Goal: Task Accomplishment & Management: Manage account settings

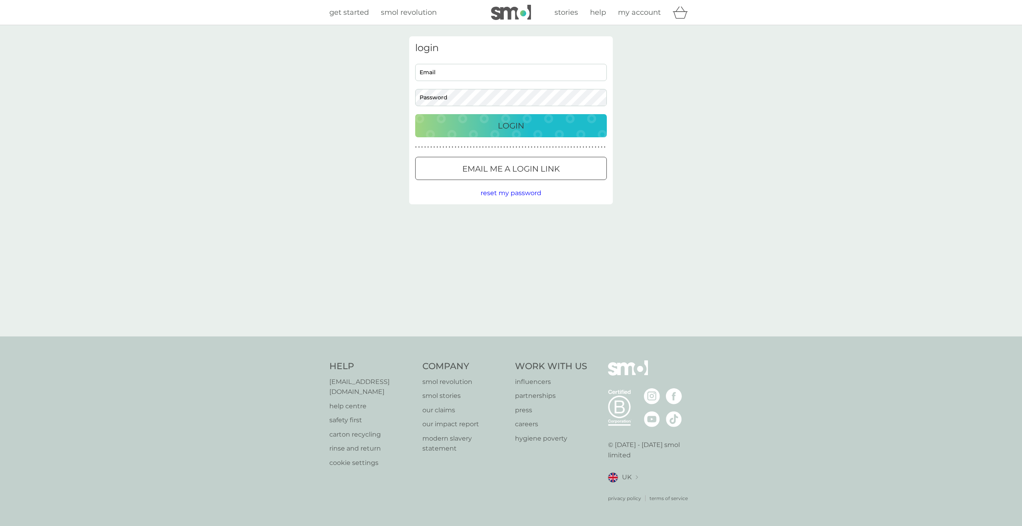
type input "[EMAIL_ADDRESS][DOMAIN_NAME]"
click at [510, 135] on button "Login" at bounding box center [511, 125] width 192 height 23
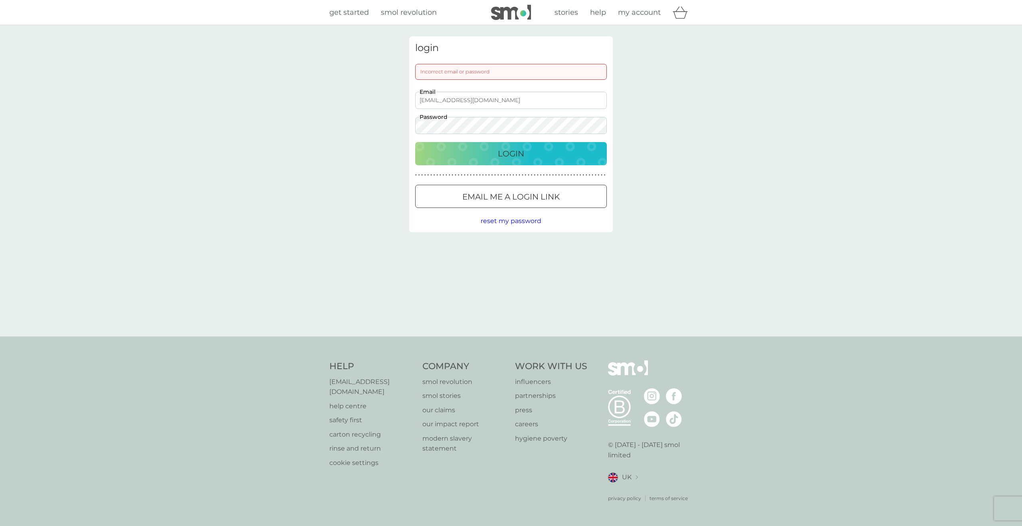
click at [501, 194] on div at bounding box center [511, 197] width 29 height 8
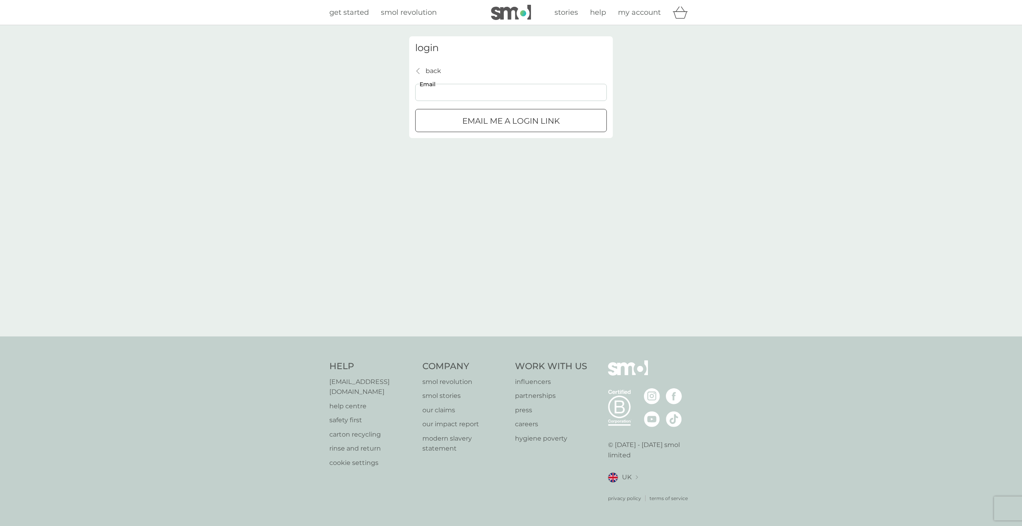
click at [468, 90] on input "Email" at bounding box center [511, 92] width 192 height 17
type input "[EMAIL_ADDRESS][DOMAIN_NAME]"
click at [482, 121] on p "Email me a login link" at bounding box center [510, 121] width 97 height 13
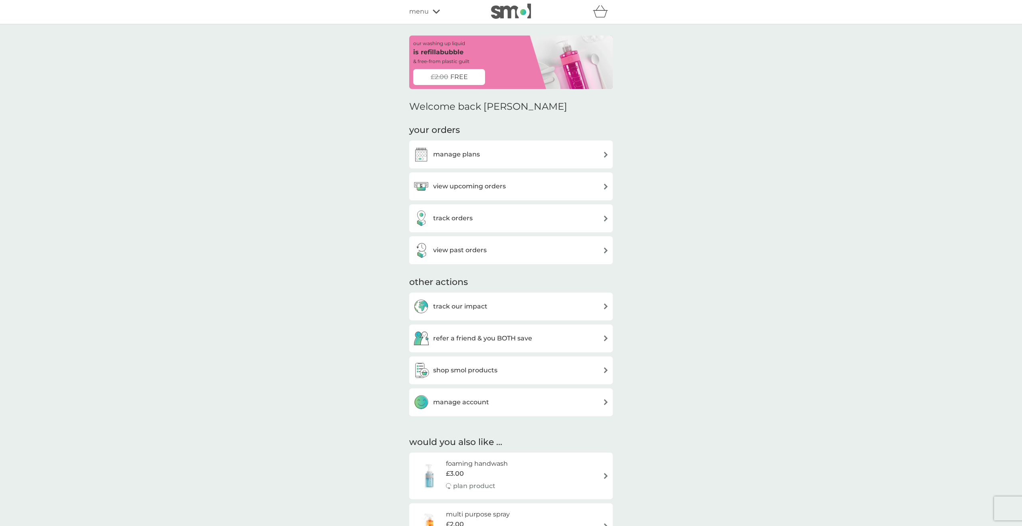
click at [467, 252] on h3 "view past orders" at bounding box center [459, 250] width 53 height 10
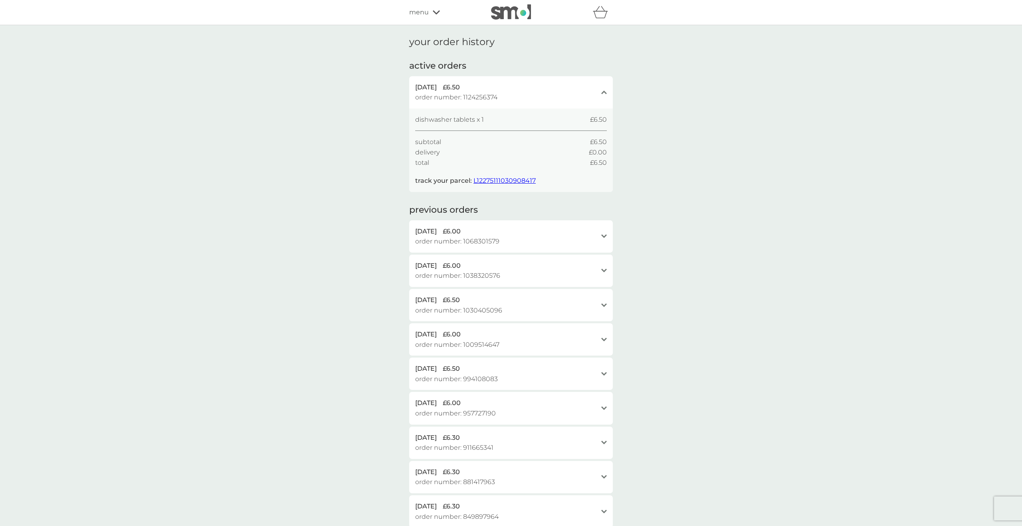
click at [606, 235] on icon at bounding box center [604, 236] width 6 height 4
click at [604, 337] on icon at bounding box center [604, 336] width 6 height 4
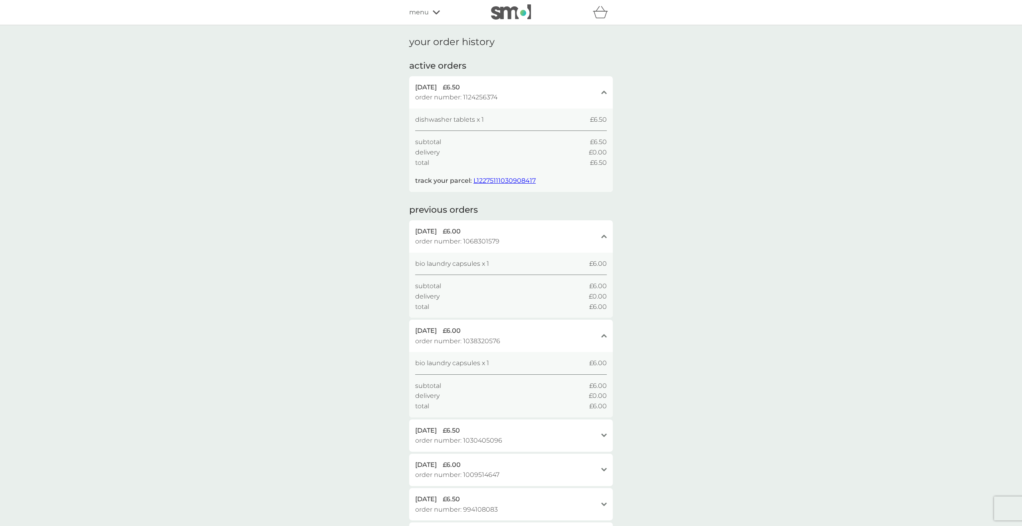
click at [497, 180] on span "L12275111030908417" at bounding box center [504, 181] width 62 height 8
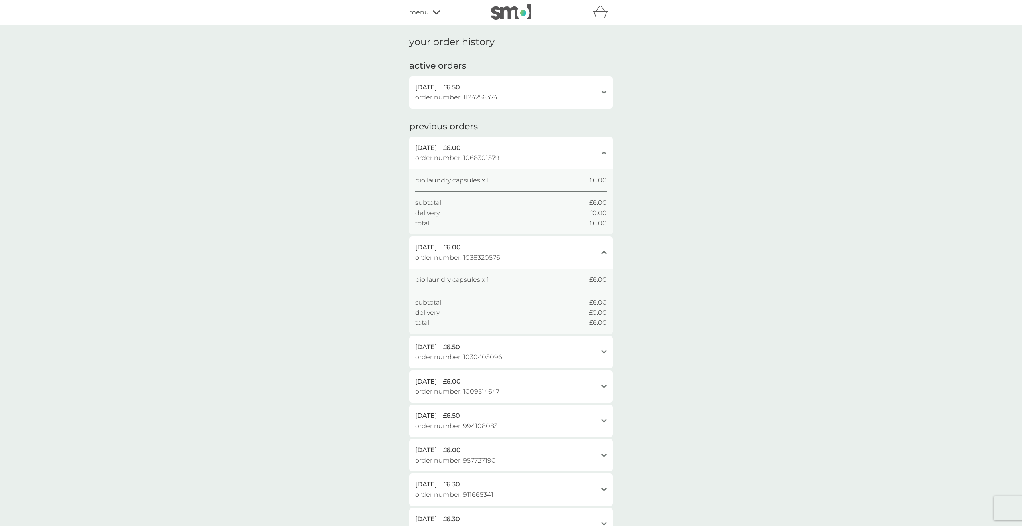
click at [606, 91] on icon "open" at bounding box center [604, 92] width 6 height 4
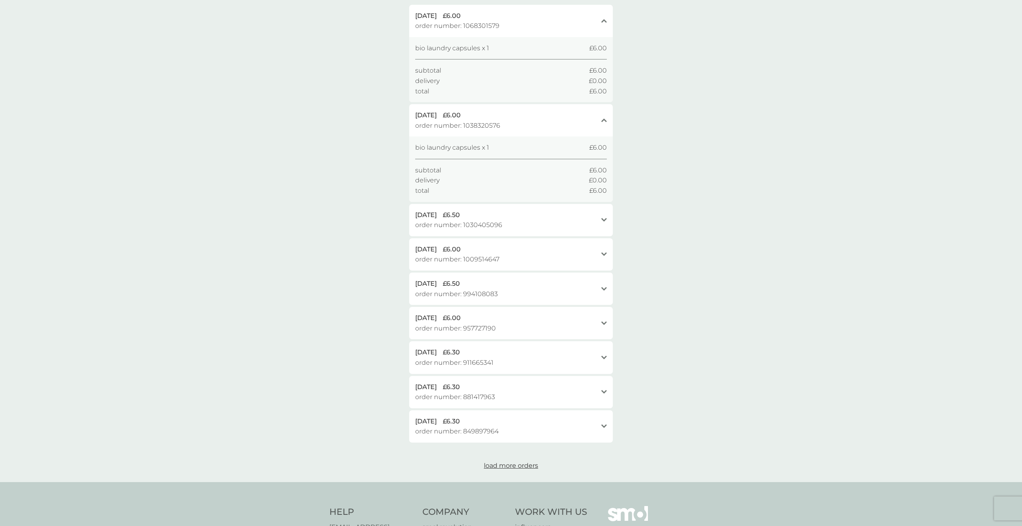
scroll to position [216, 0]
click at [604, 218] on icon "open" at bounding box center [604, 219] width 6 height 4
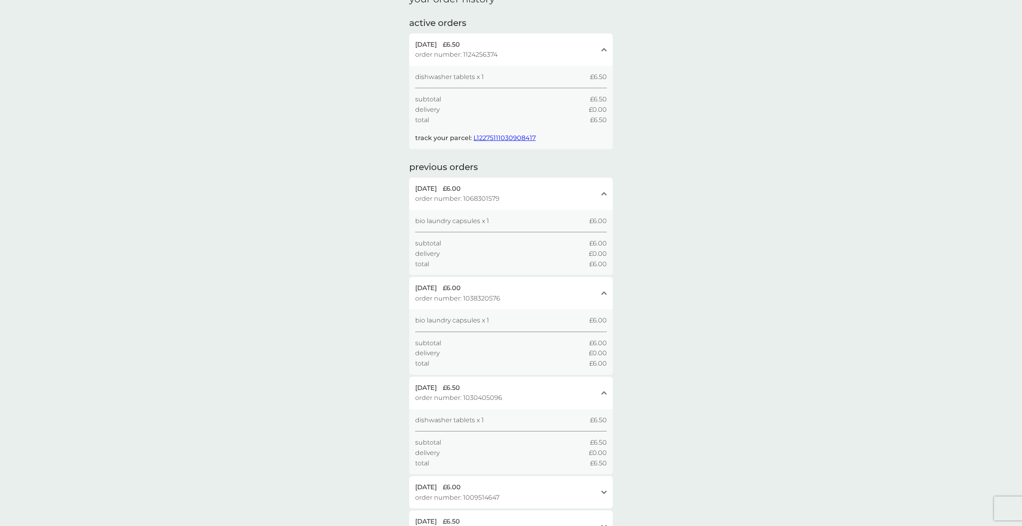
scroll to position [0, 0]
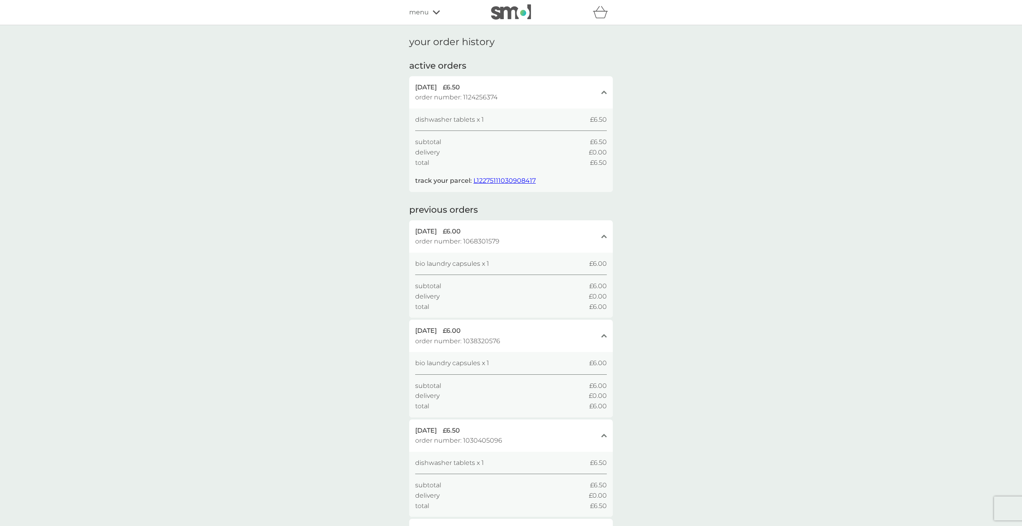
click at [437, 12] on icon at bounding box center [436, 12] width 7 height 5
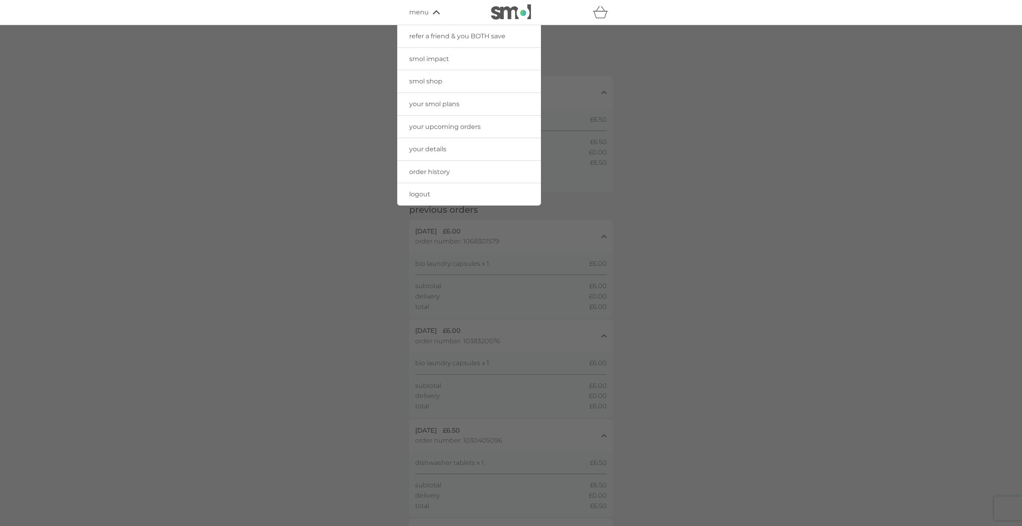
click at [325, 77] on div at bounding box center [511, 288] width 1022 height 526
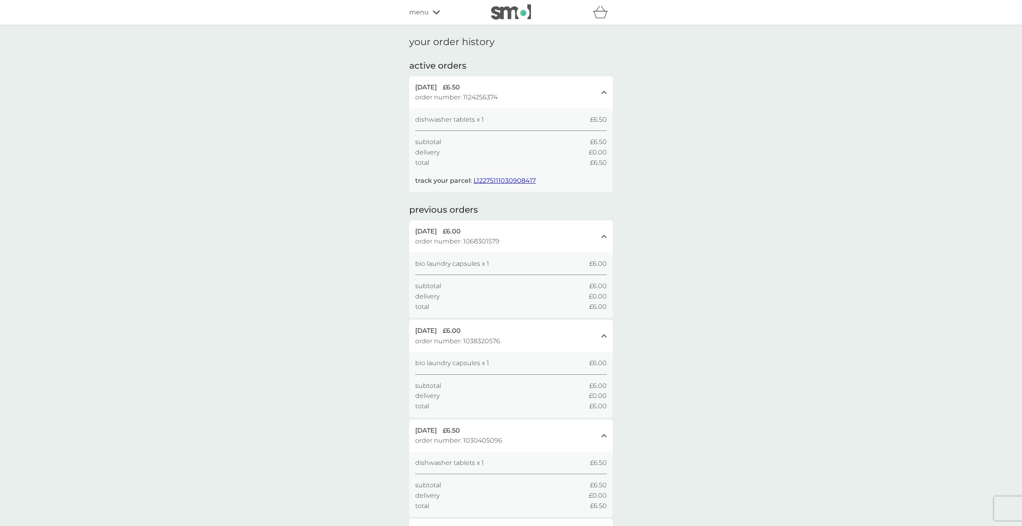
click at [500, 13] on img at bounding box center [511, 11] width 40 height 15
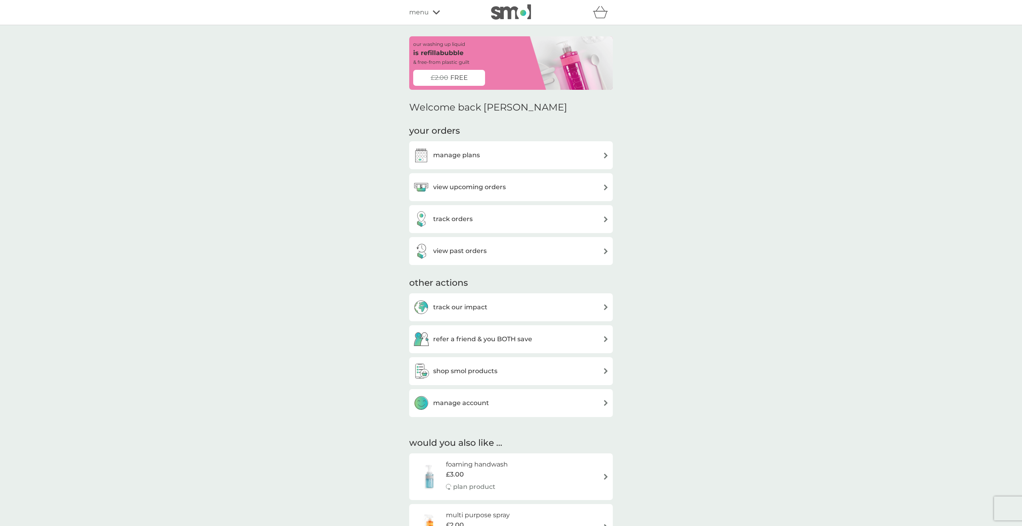
click at [453, 155] on h3 "manage plans" at bounding box center [456, 155] width 47 height 10
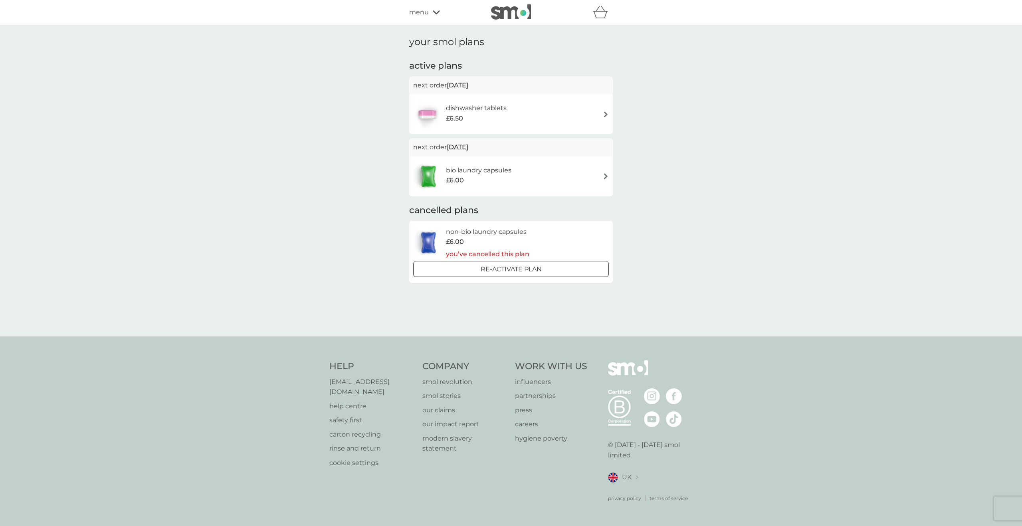
click at [470, 109] on h6 "dishwasher tablets" at bounding box center [476, 108] width 61 height 10
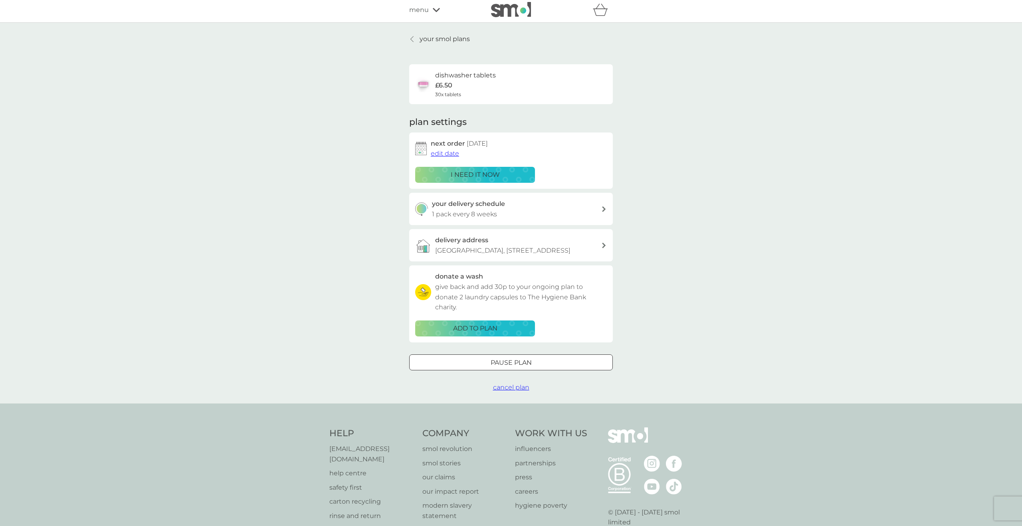
scroll to position [3, 0]
click at [412, 38] on icon at bounding box center [411, 39] width 3 height 6
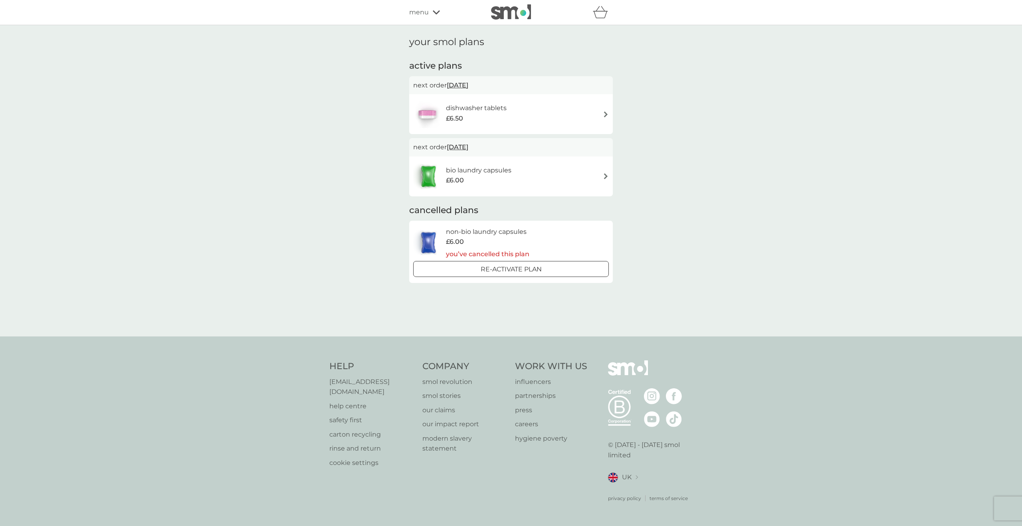
click at [606, 175] on img at bounding box center [606, 176] width 6 height 6
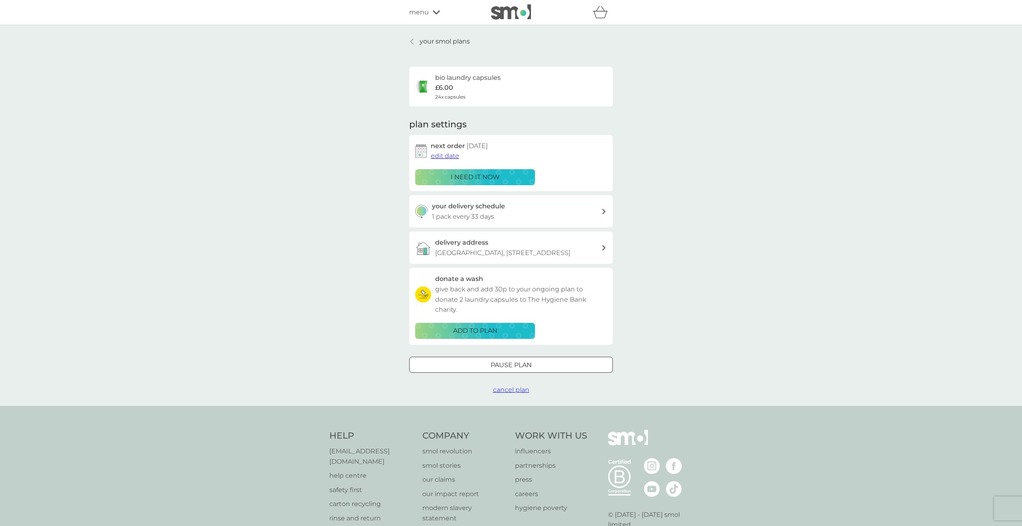
click at [411, 42] on icon at bounding box center [411, 41] width 3 height 6
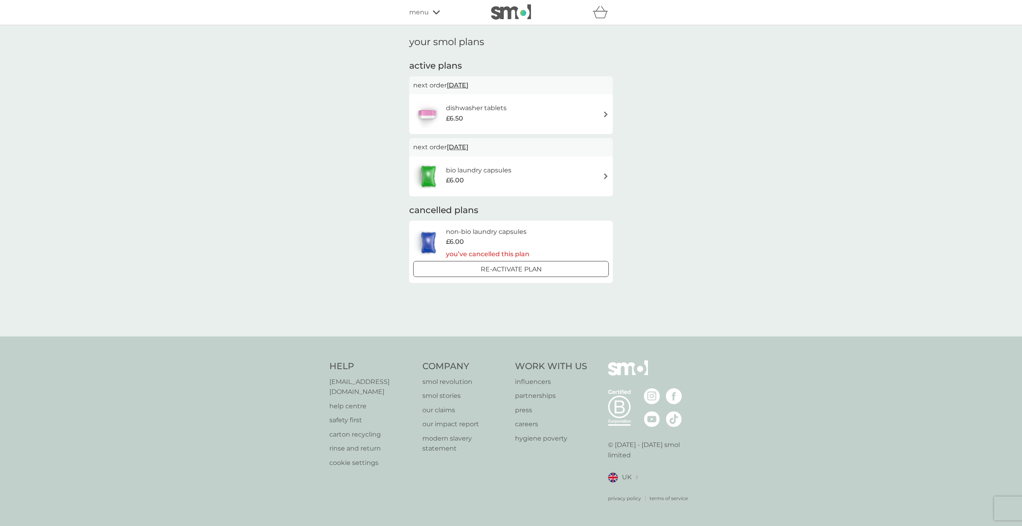
click at [483, 111] on h6 "dishwasher tablets" at bounding box center [476, 108] width 61 height 10
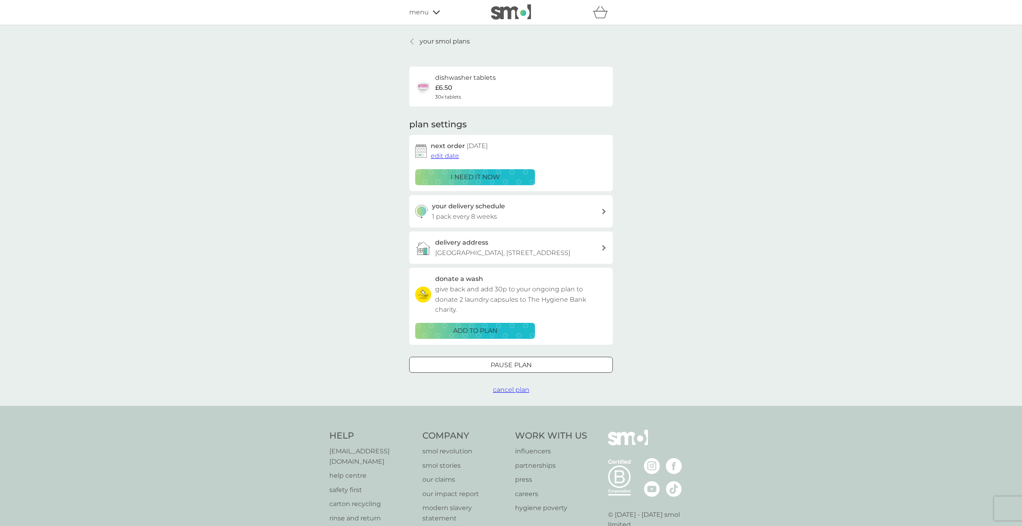
click at [518, 394] on span "cancel plan" at bounding box center [511, 390] width 36 height 8
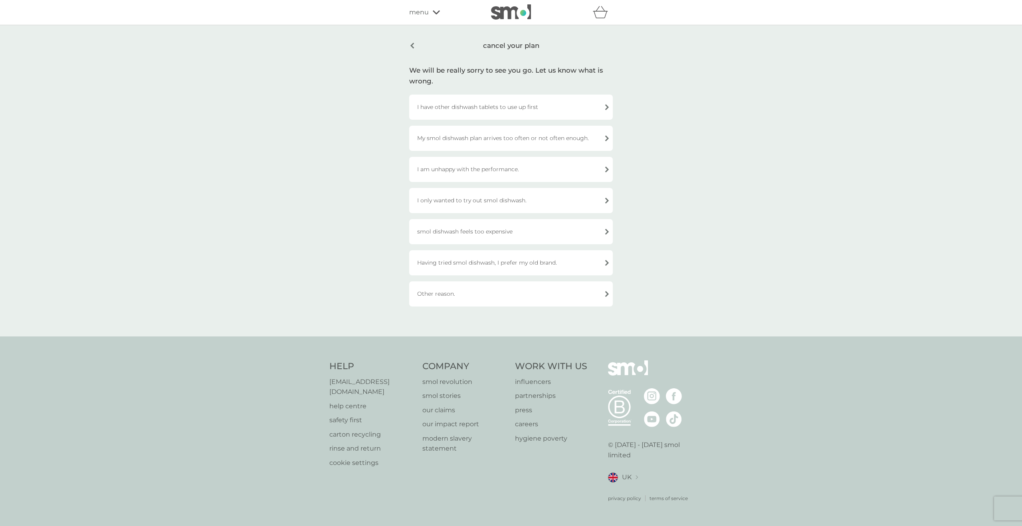
click at [609, 230] on div "smol dishwash feels too expensive" at bounding box center [511, 231] width 204 height 25
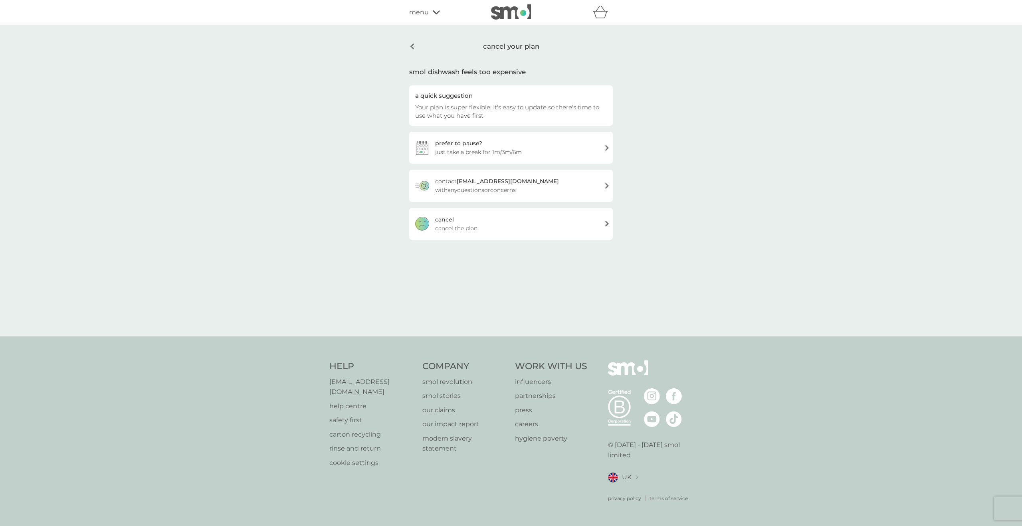
click at [500, 223] on div "cancel cancel the plan" at bounding box center [511, 224] width 204 height 32
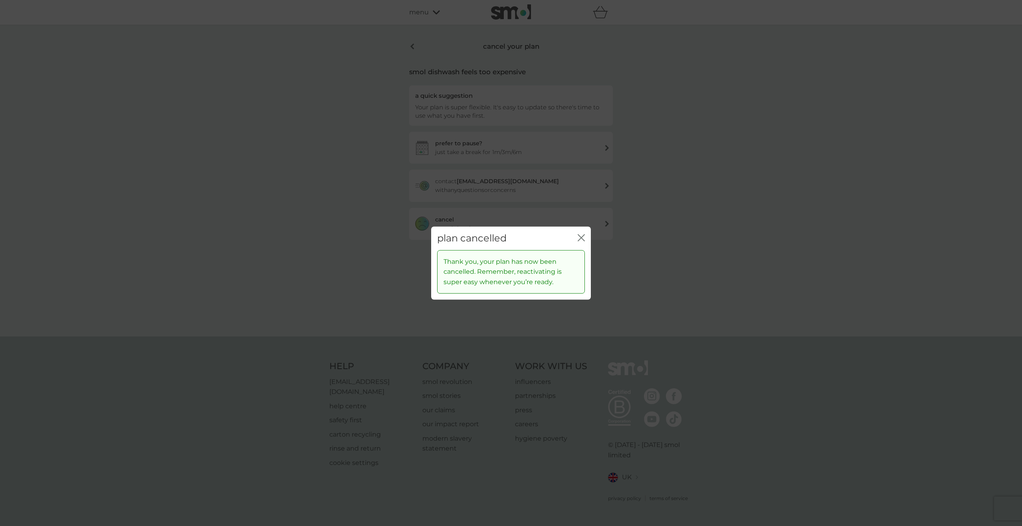
click at [582, 240] on icon "close" at bounding box center [581, 237] width 7 height 7
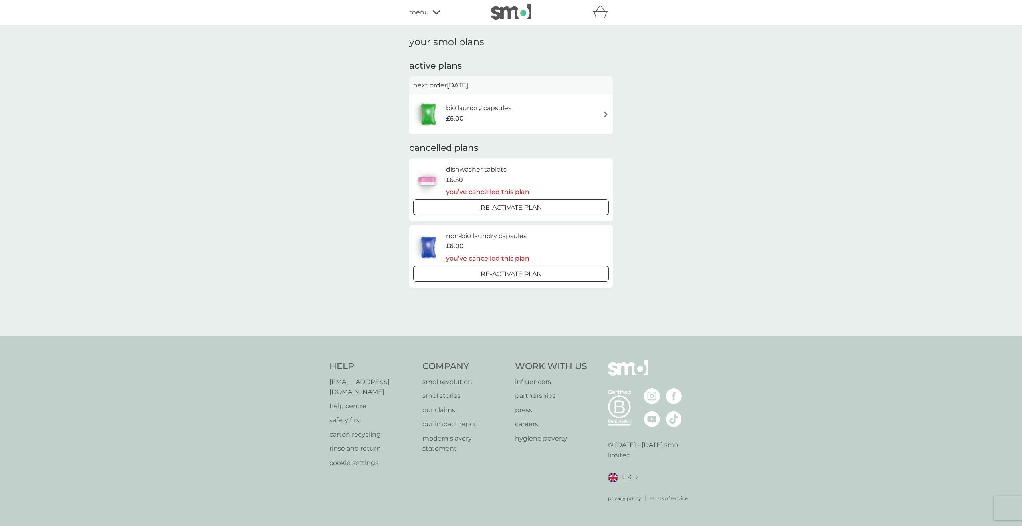
click at [606, 112] on img at bounding box center [606, 114] width 6 height 6
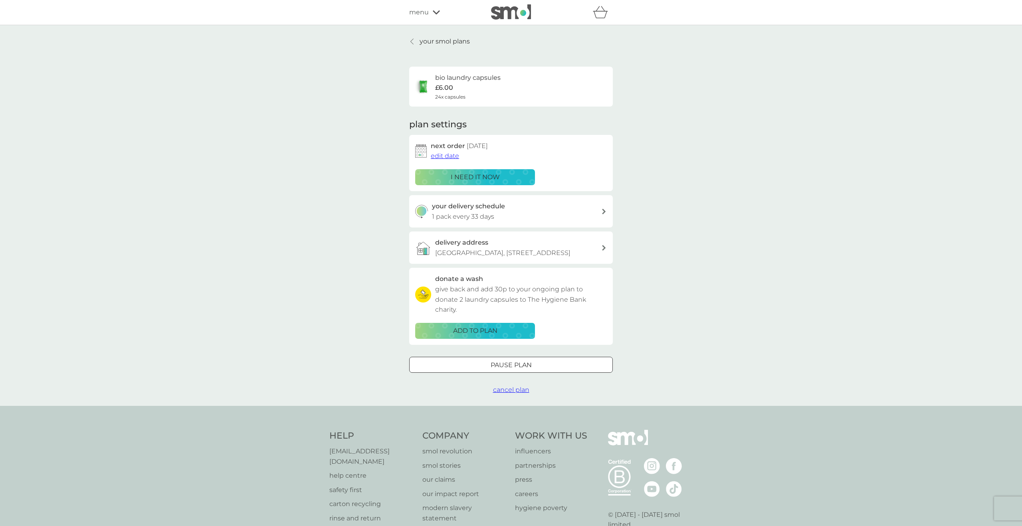
click at [521, 394] on span "cancel plan" at bounding box center [511, 390] width 36 height 8
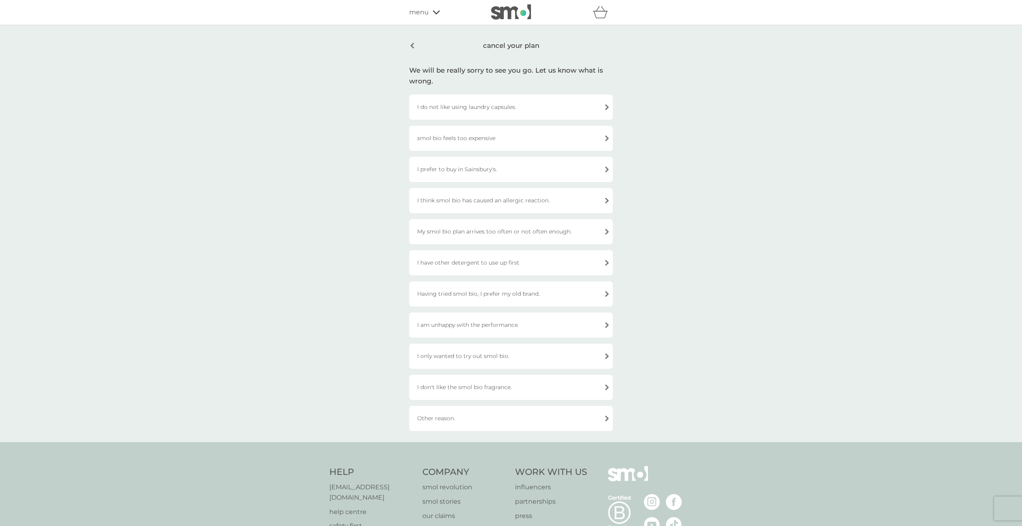
click at [610, 137] on div "smol bio feels too expensive" at bounding box center [511, 138] width 204 height 25
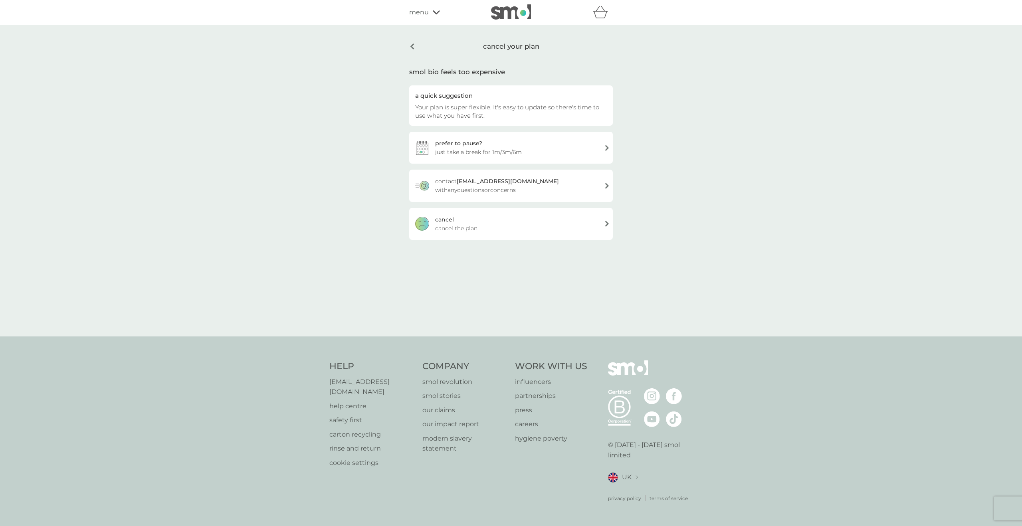
click at [458, 218] on div "cancel cancel the plan" at bounding box center [511, 224] width 204 height 32
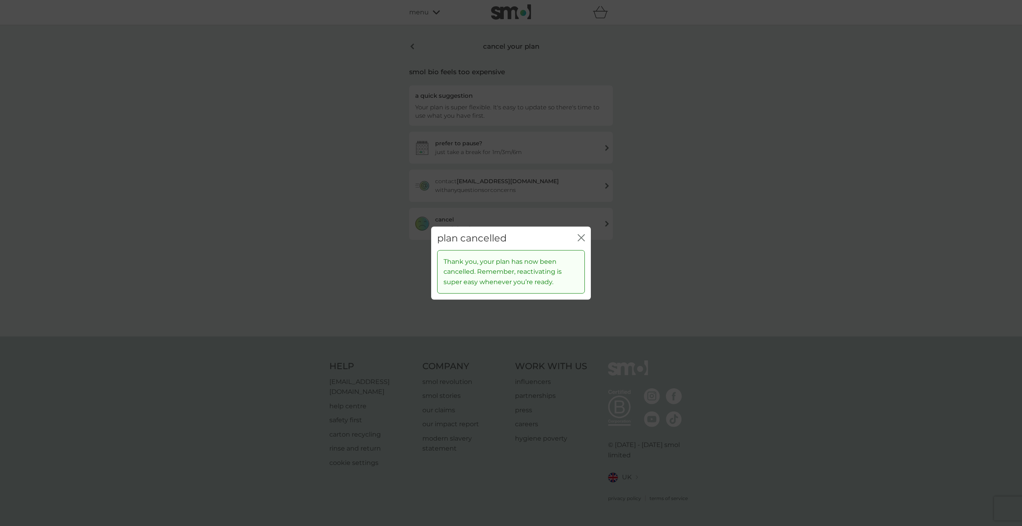
click at [580, 237] on icon "close" at bounding box center [579, 238] width 3 height 6
